Goal: Transaction & Acquisition: Book appointment/travel/reservation

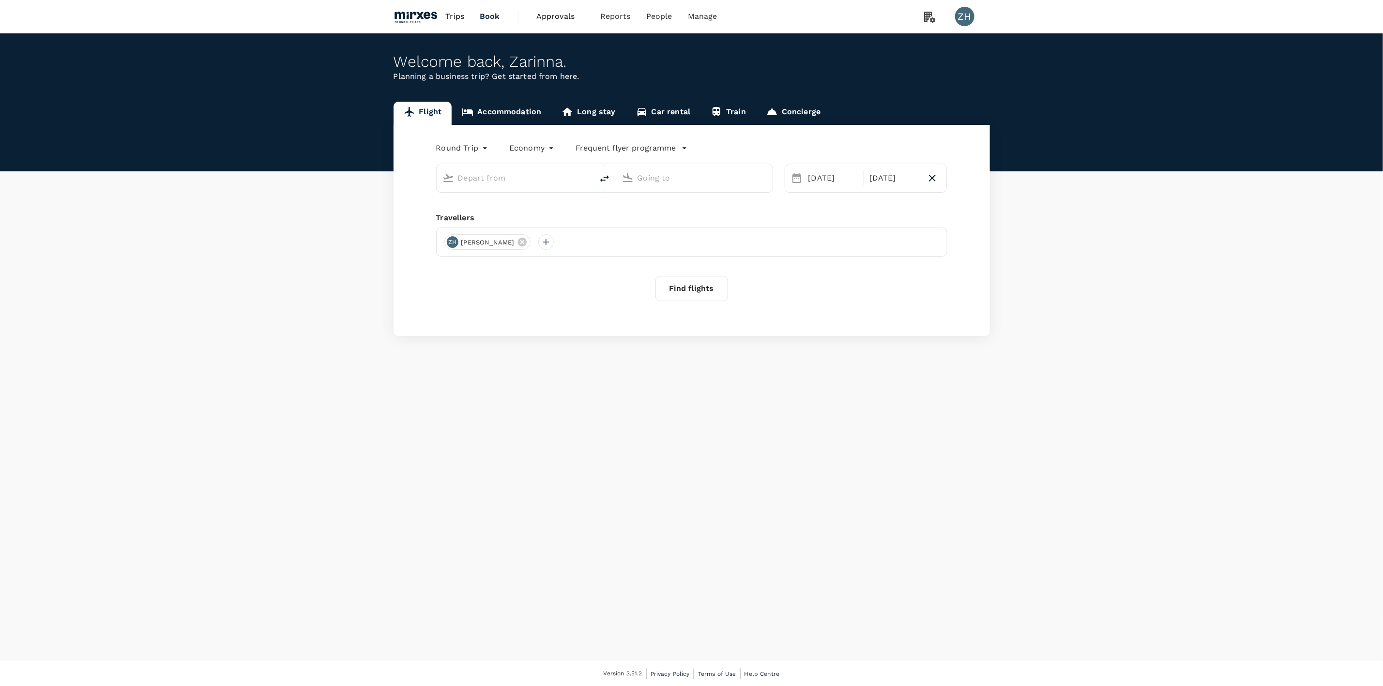
type input "Singapore Changi (SIN)"
type input "Suvarnabhumi Intl (BKK)"
click at [560, 16] on span "Approvals" at bounding box center [560, 17] width 48 height 12
